Goal: Task Accomplishment & Management: Manage account settings

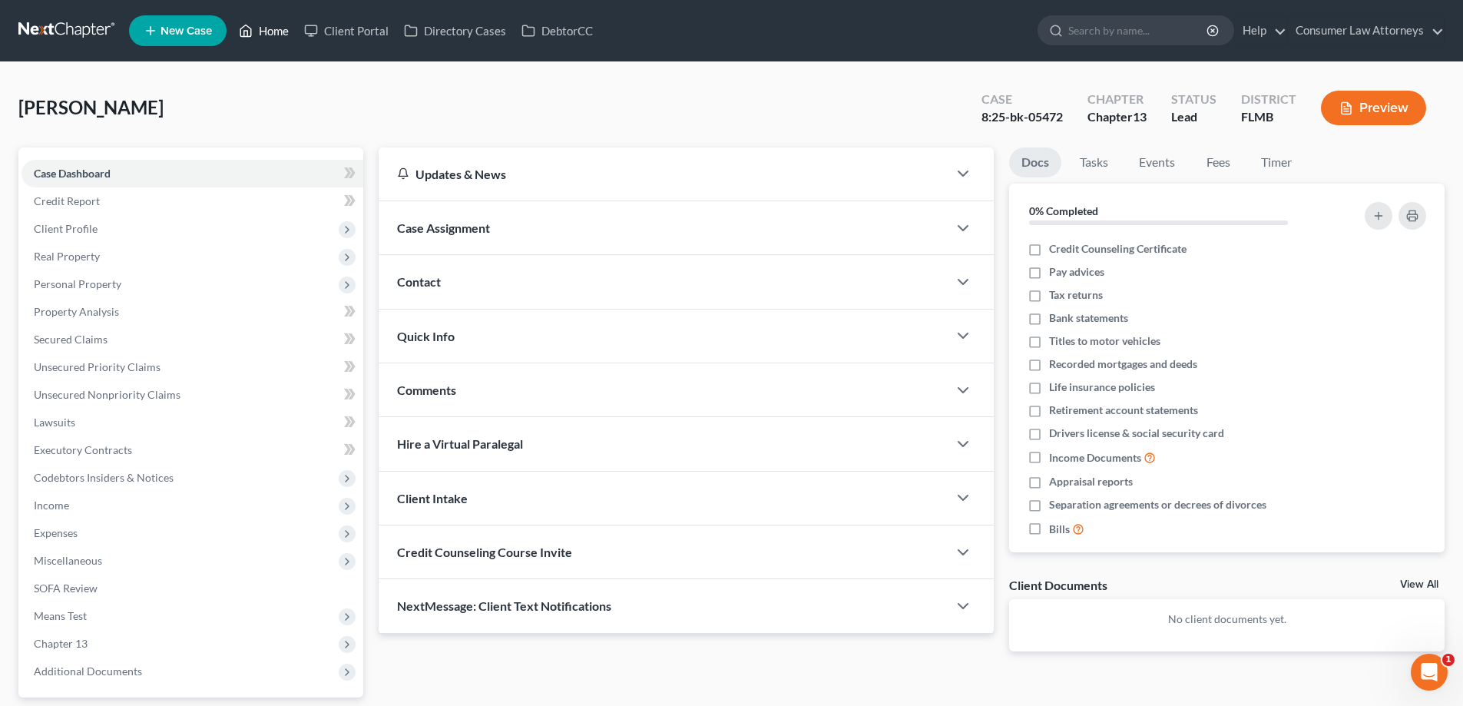
click at [270, 27] on link "Home" at bounding box center [263, 31] width 65 height 28
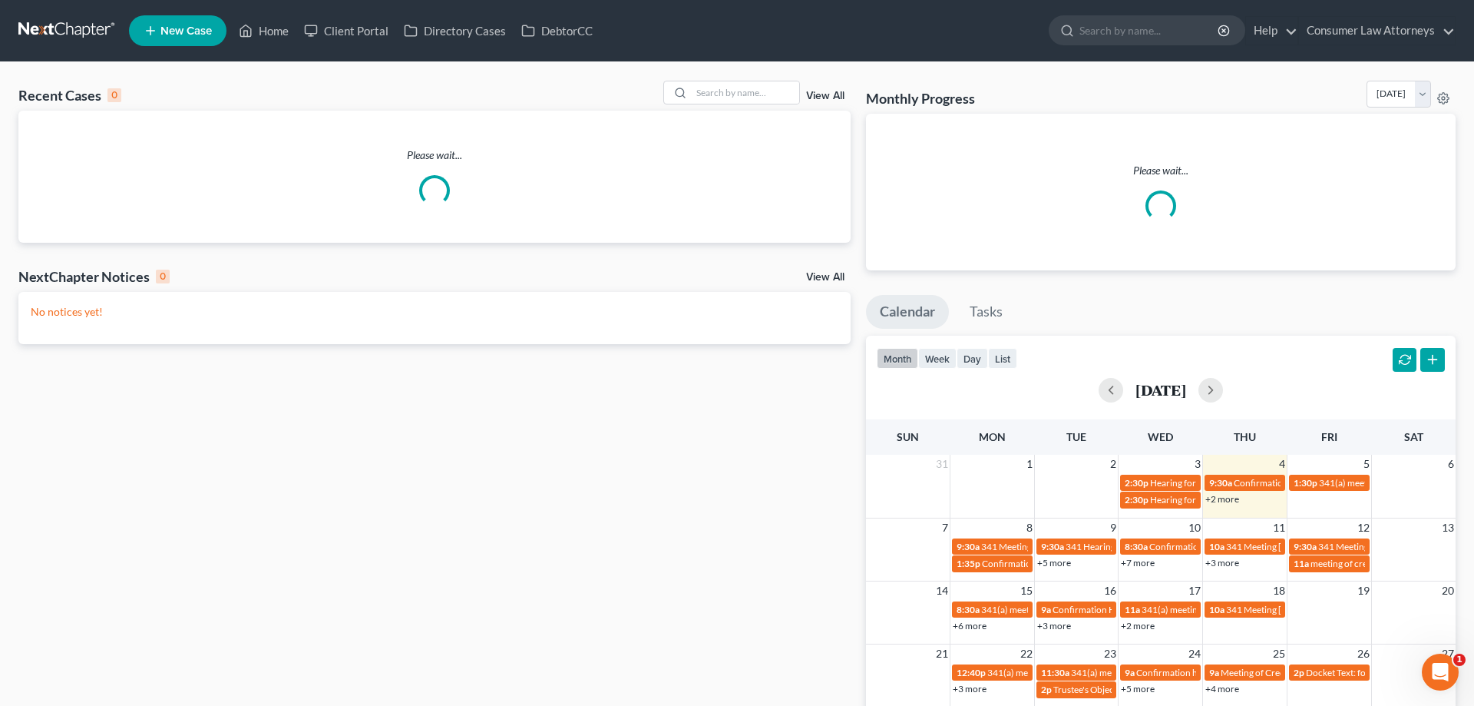
click at [1002, 238] on div "Please wait..." at bounding box center [1161, 192] width 590 height 157
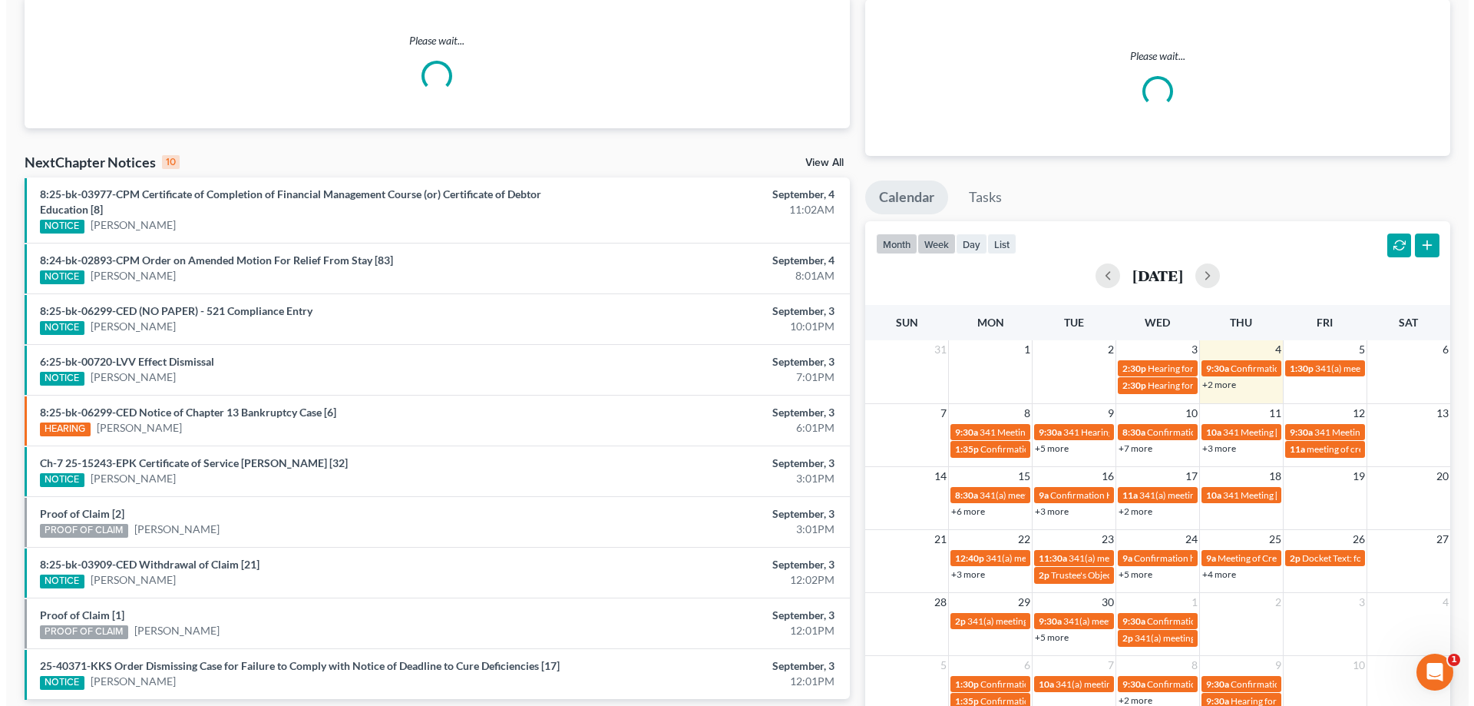
scroll to position [181, 0]
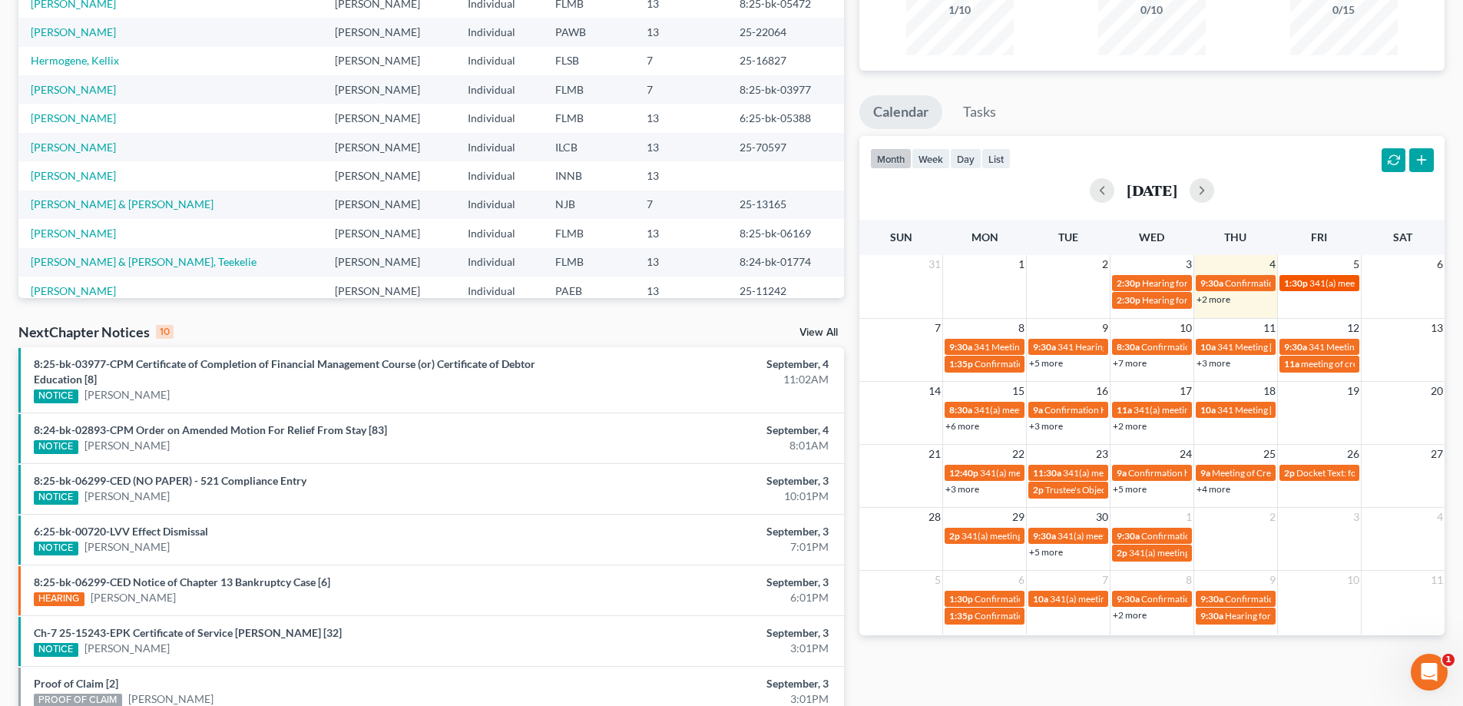
click at [1331, 284] on span "341(a) meeting for [PERSON_NAME]" at bounding box center [1383, 283] width 148 height 12
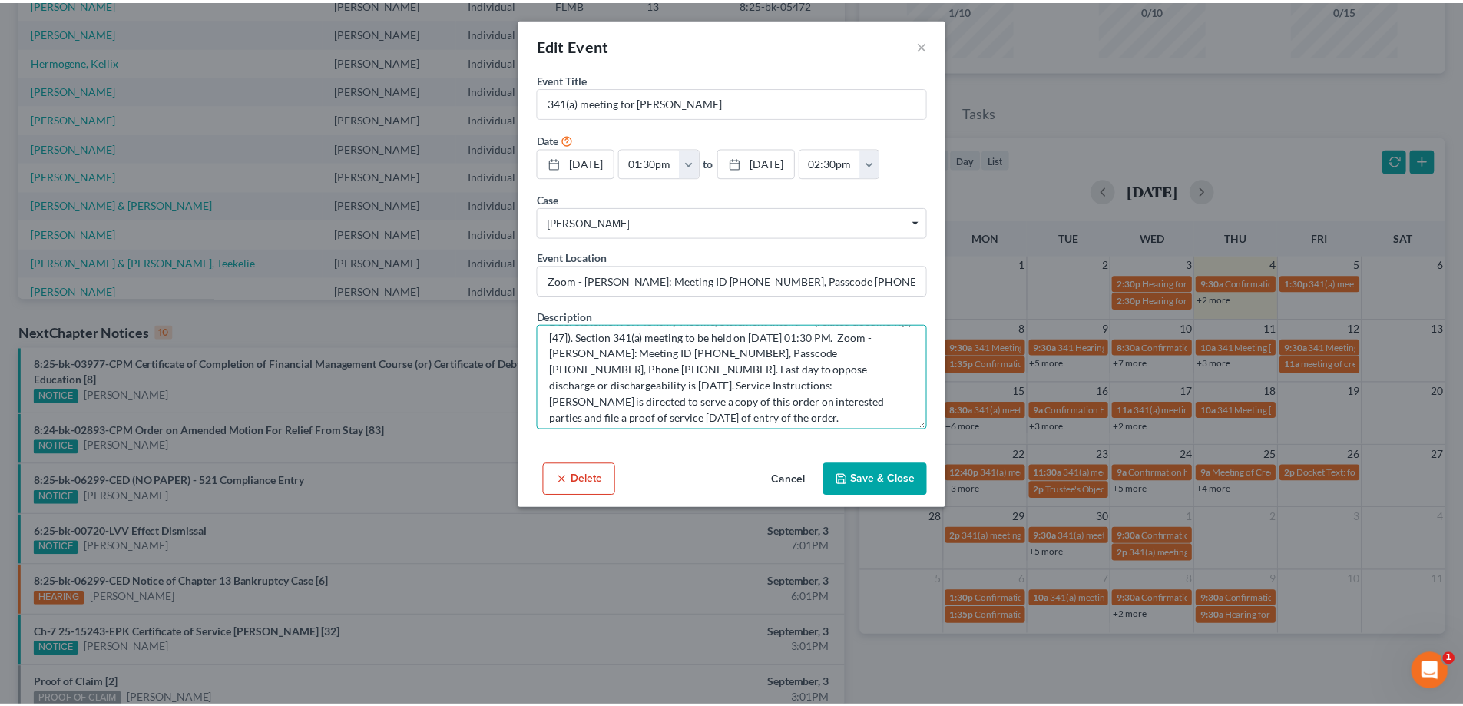
scroll to position [81, 0]
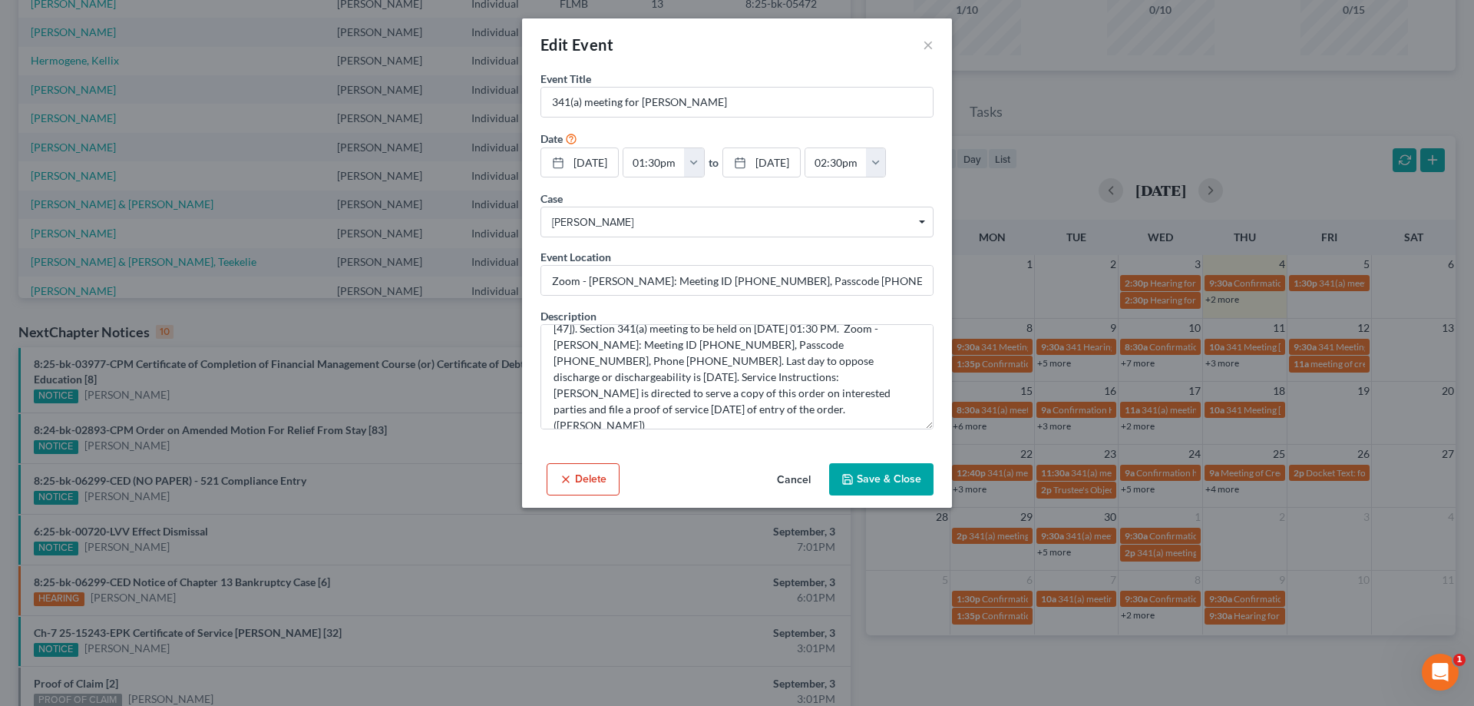
click at [897, 480] on button "Save & Close" at bounding box center [881, 479] width 104 height 32
click at [879, 476] on button "Save & Close" at bounding box center [881, 479] width 104 height 32
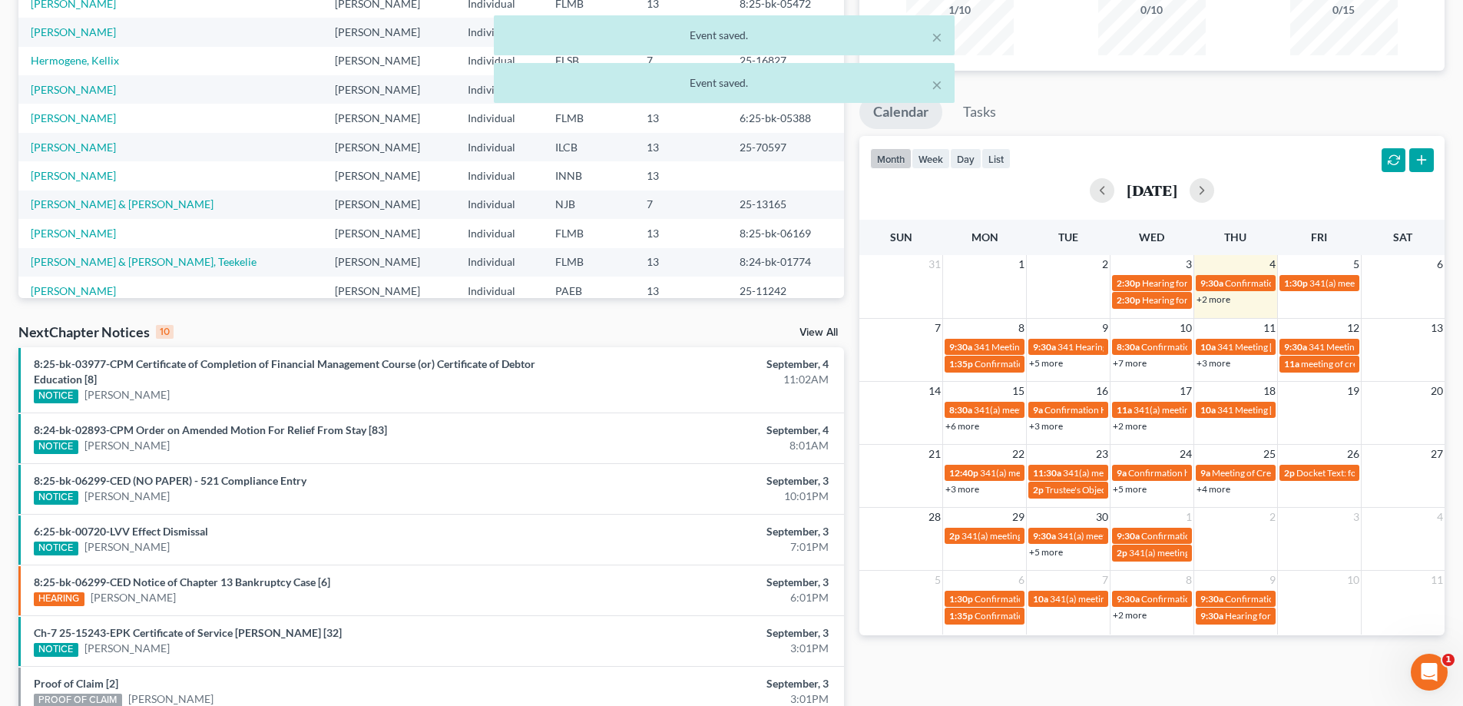
click at [1040, 362] on link "+5 more" at bounding box center [1046, 363] width 34 height 12
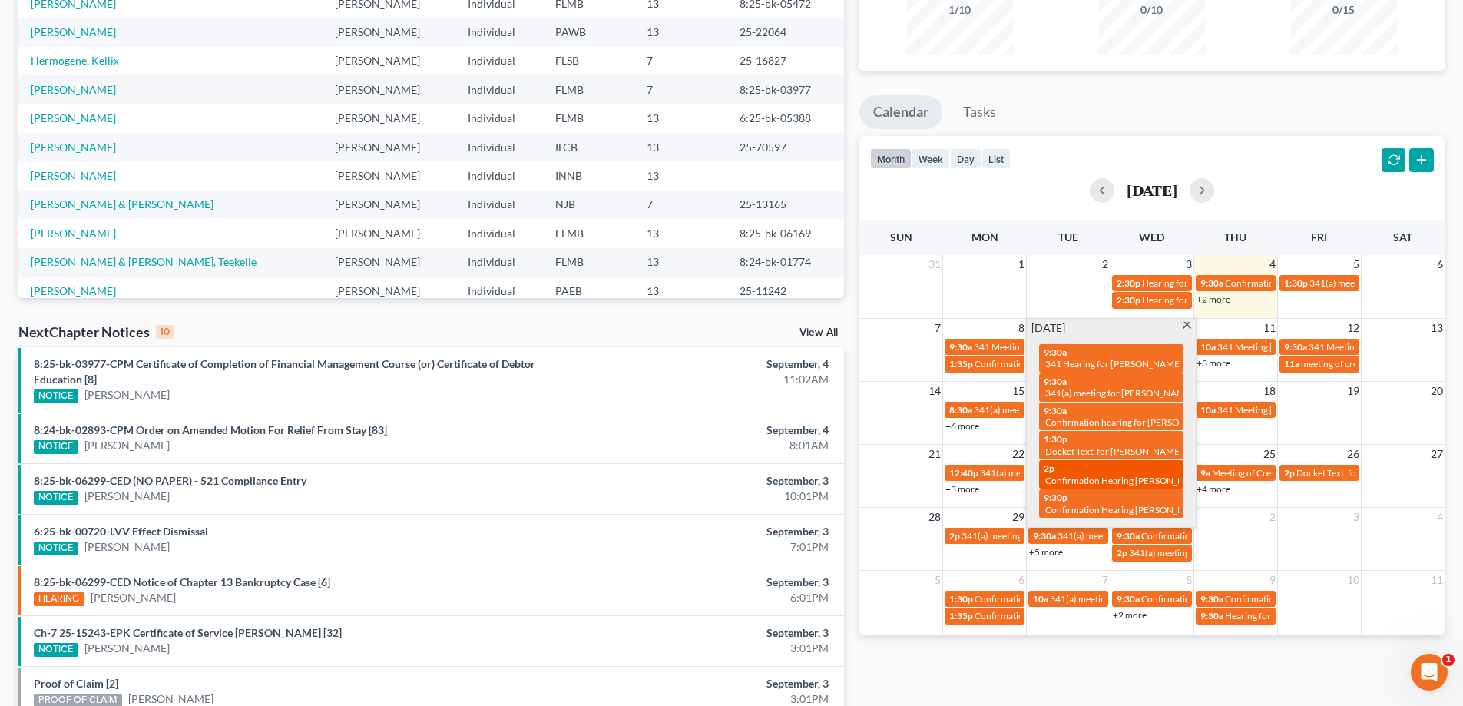
click at [1120, 471] on div "2p Confirmation Hearing [PERSON_NAME]" at bounding box center [1110, 474] width 135 height 24
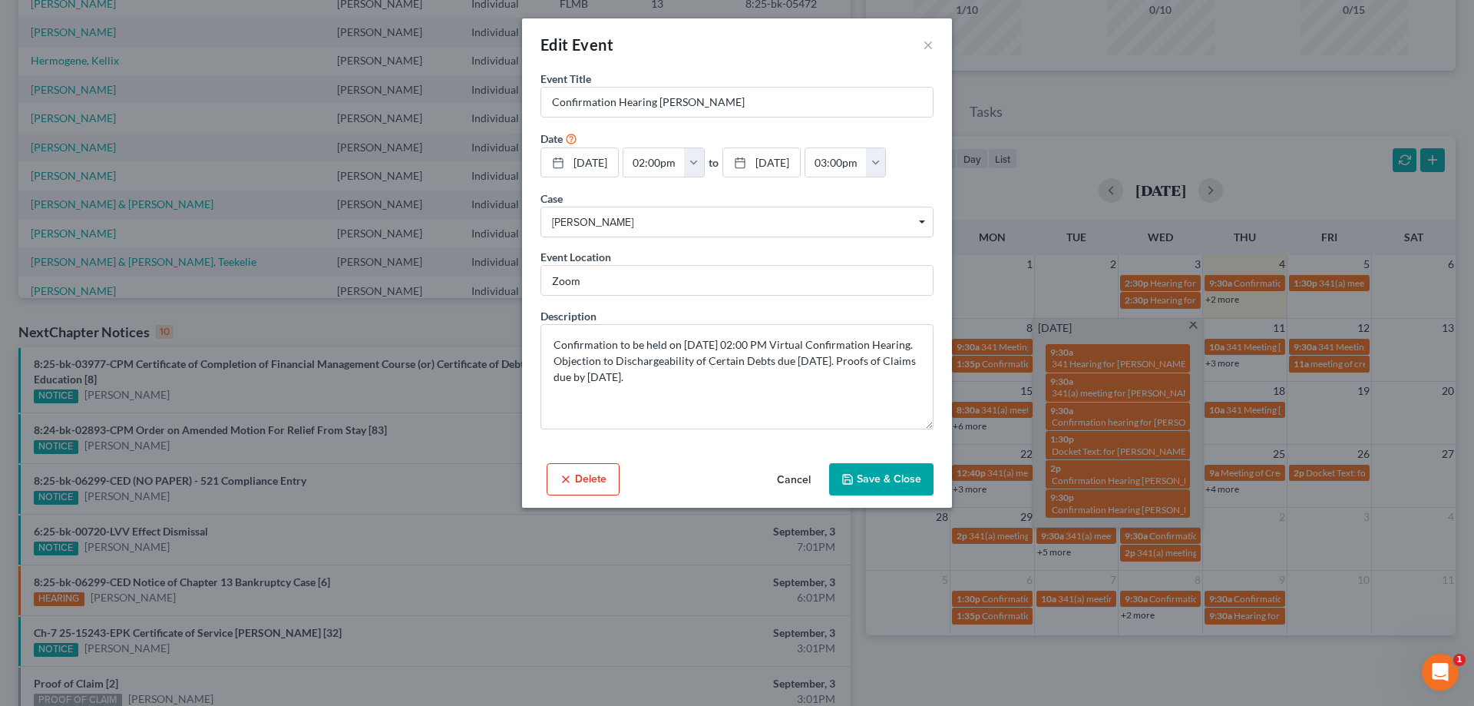
click at [860, 469] on button "Save & Close" at bounding box center [881, 479] width 104 height 32
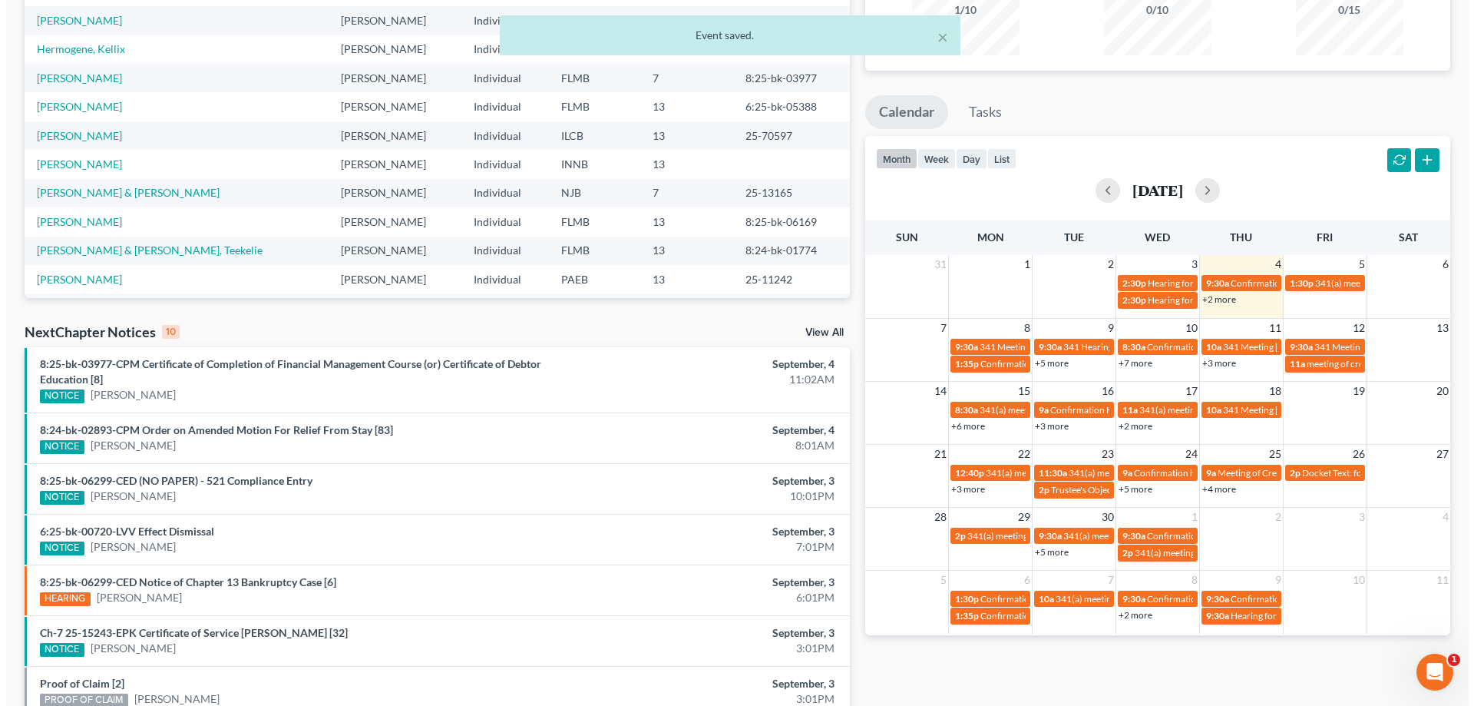
scroll to position [5, 0]
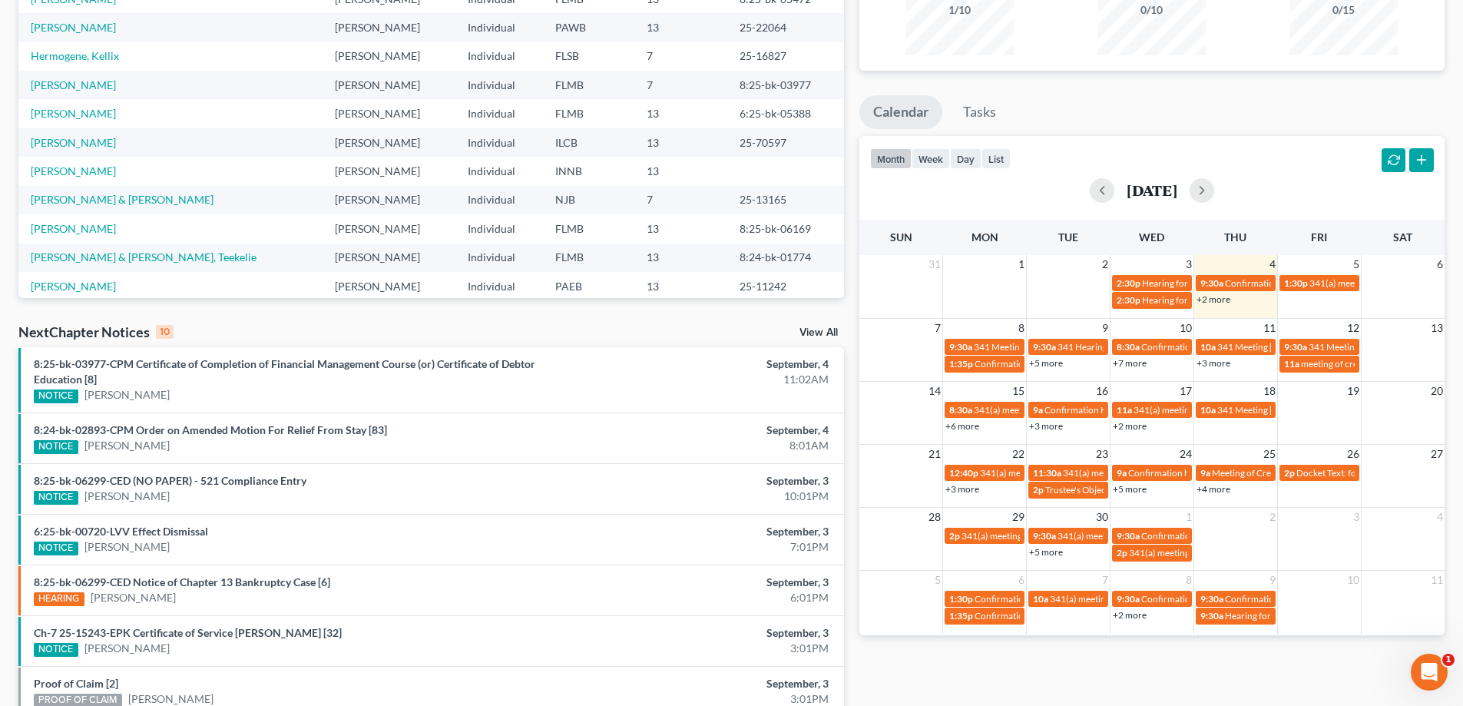
click at [1053, 369] on div "+5 more" at bounding box center [1068, 362] width 83 height 15
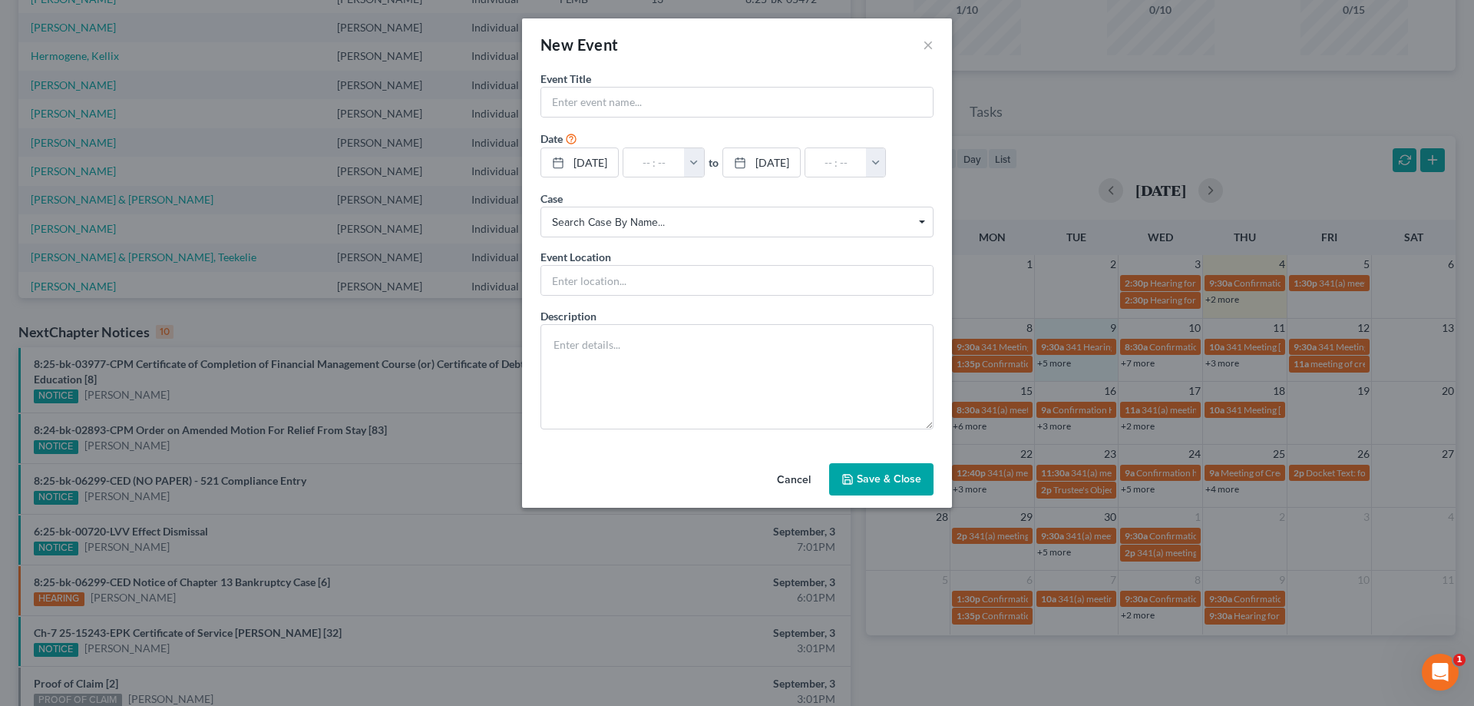
click at [802, 478] on button "Cancel" at bounding box center [794, 480] width 58 height 31
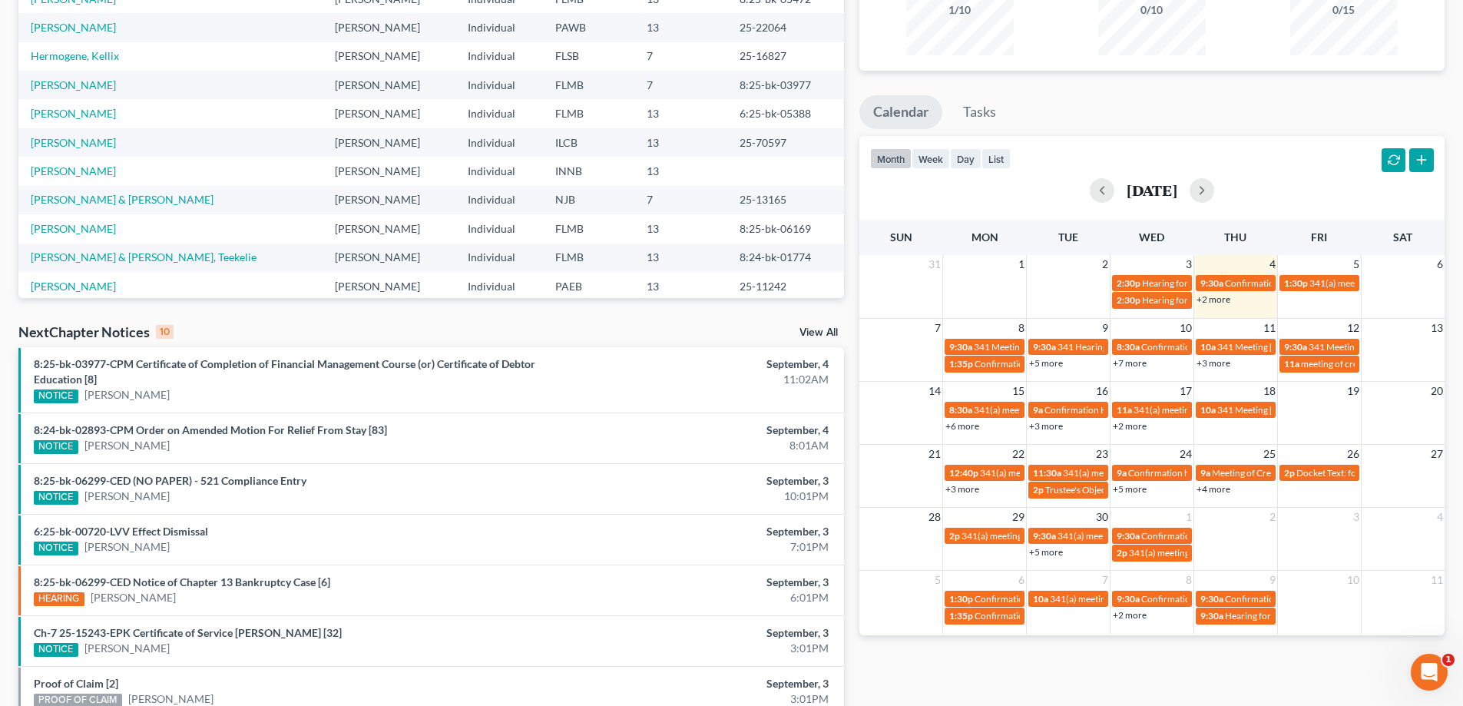
click at [1047, 362] on link "+5 more" at bounding box center [1046, 363] width 34 height 12
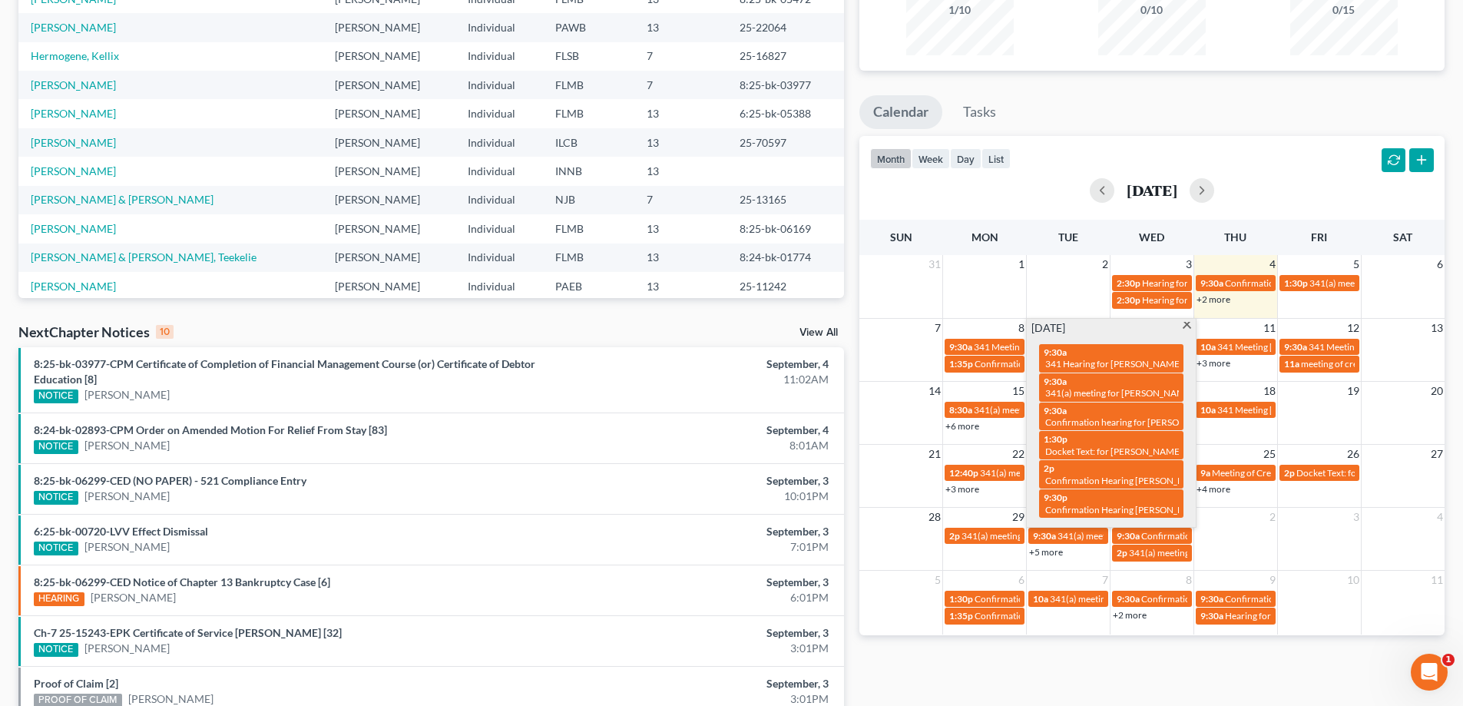
click at [1321, 170] on div "month week day list [DATE]" at bounding box center [1151, 173] width 600 height 74
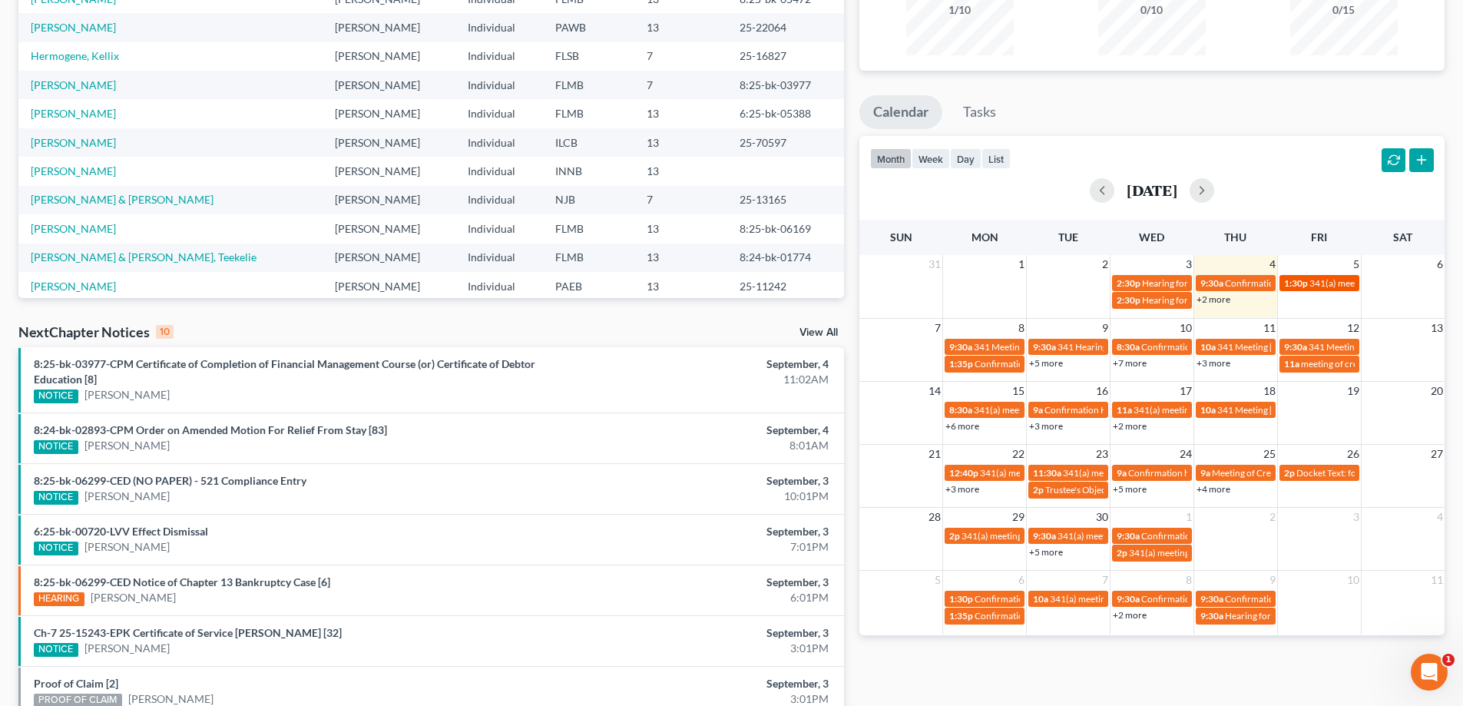
click at [1304, 279] on span "1:30p" at bounding box center [1296, 283] width 24 height 12
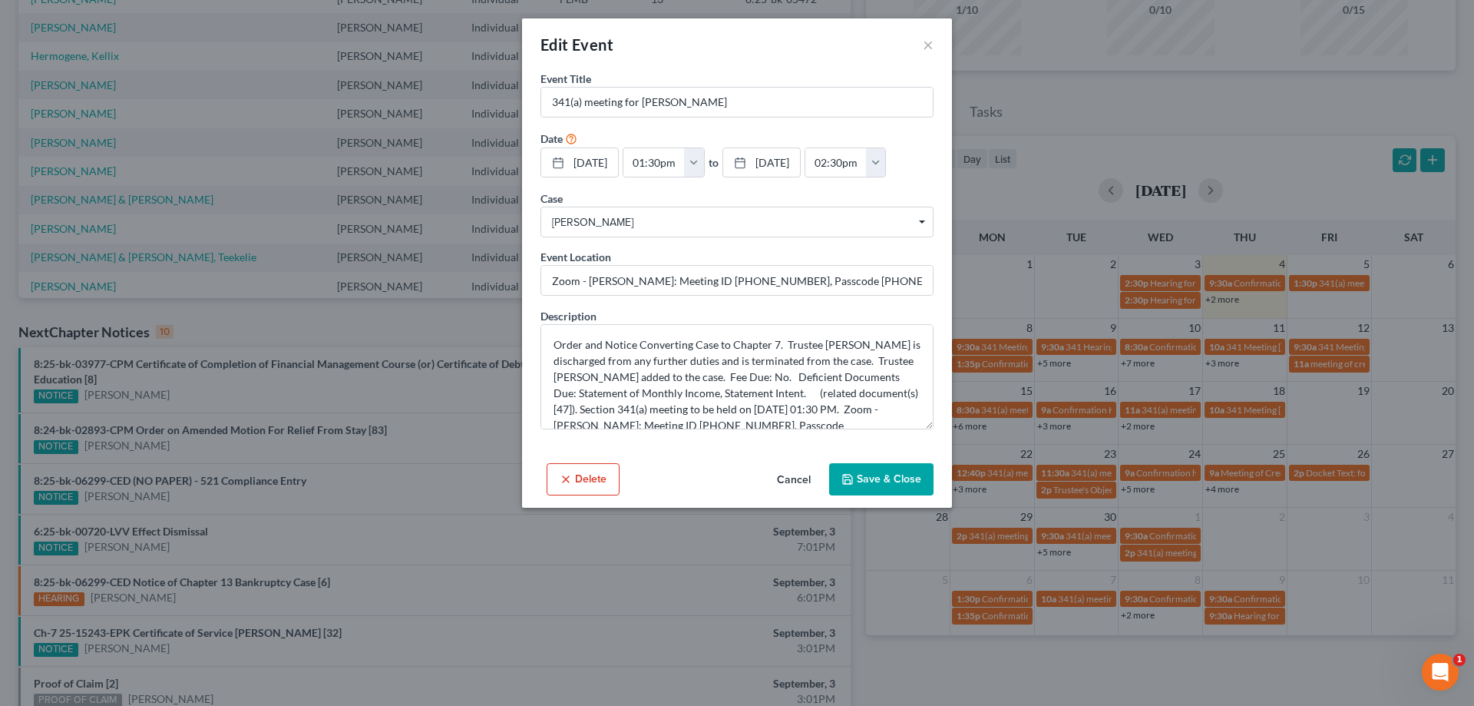
click at [870, 483] on button "Save & Close" at bounding box center [881, 479] width 104 height 32
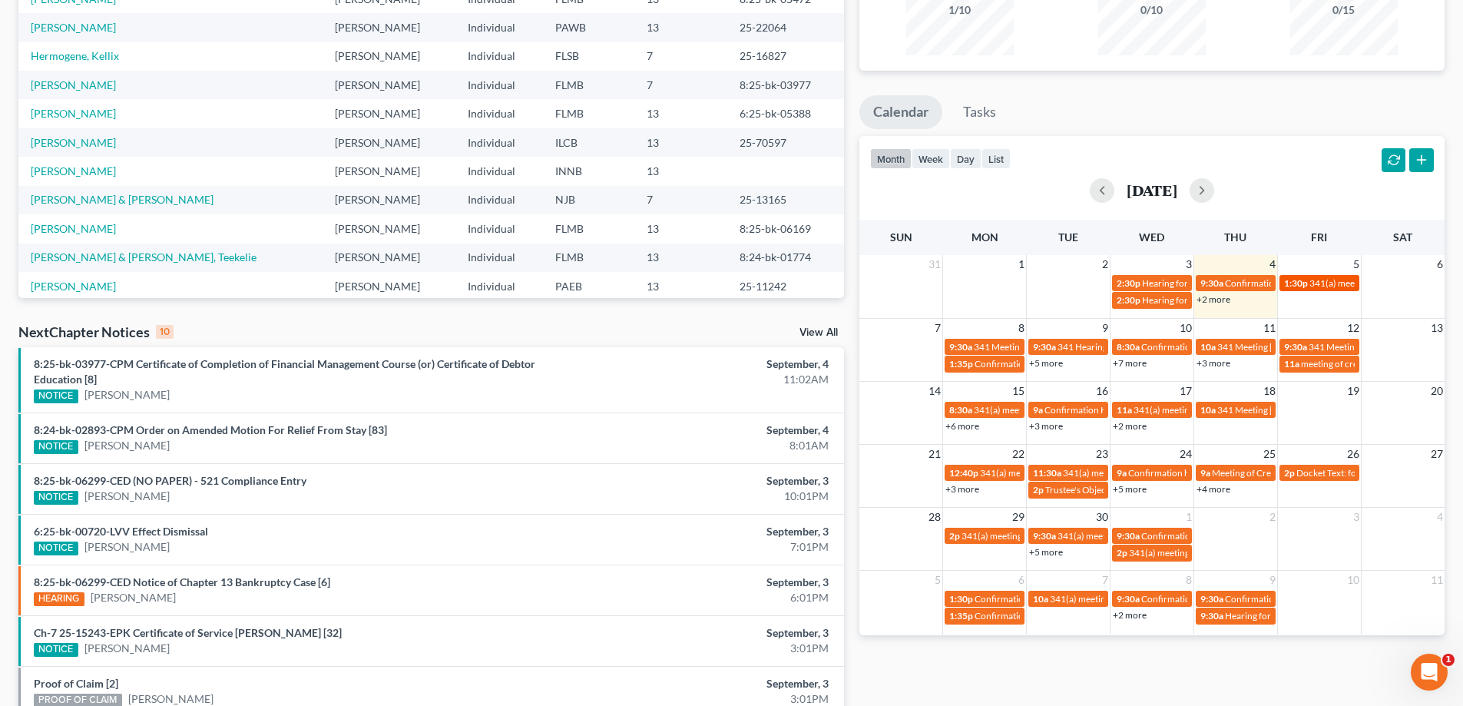
click at [1321, 283] on span "341(a) meeting for [PERSON_NAME]" at bounding box center [1383, 283] width 148 height 12
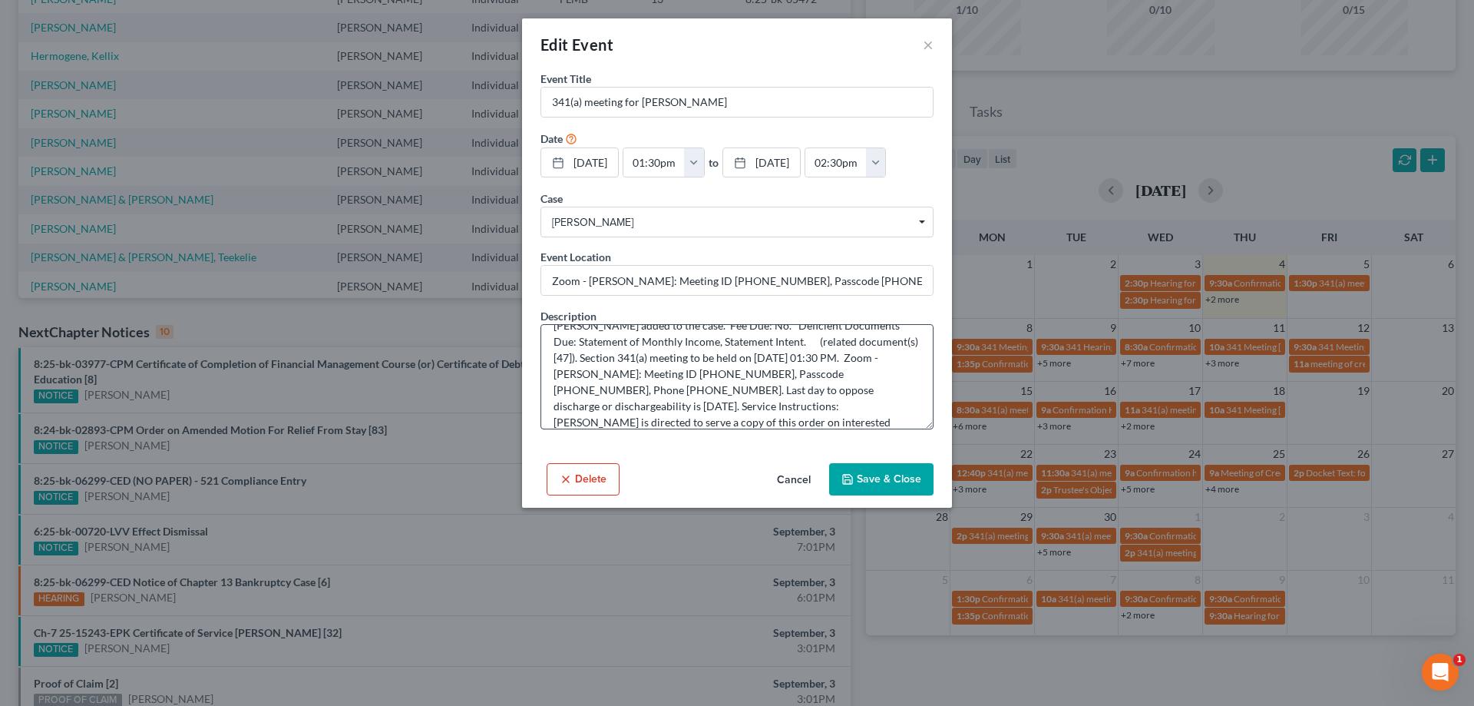
scroll to position [77, 0]
drag, startPoint x: 679, startPoint y: 333, endPoint x: 724, endPoint y: 368, distance: 56.4
click at [724, 368] on textarea "Order and Notice Converting Case to Chapter 7. Trustee [PERSON_NAME] is dischar…" at bounding box center [737, 376] width 393 height 105
